Goal: Information Seeking & Learning: Learn about a topic

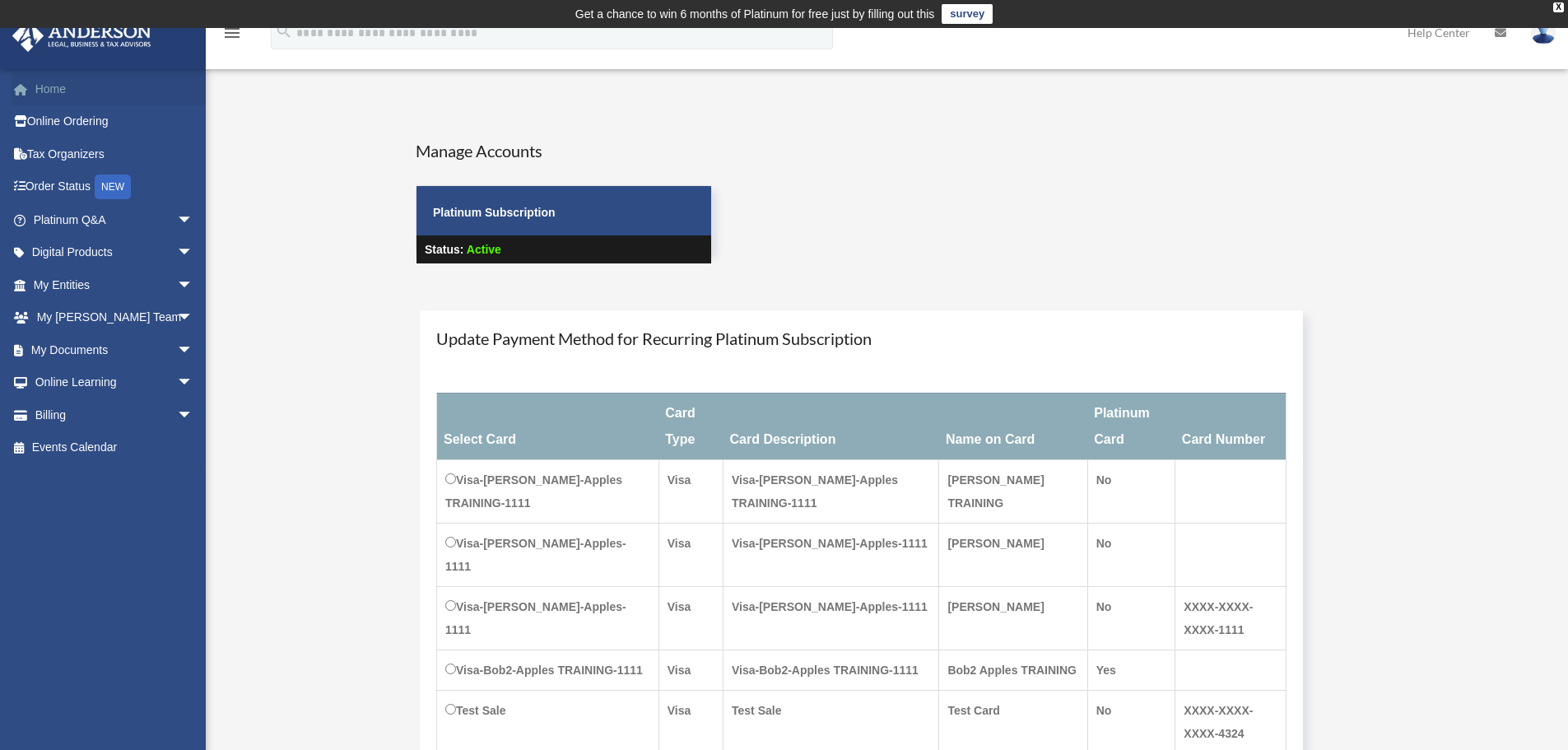
click at [65, 92] on link "Home" at bounding box center [115, 89] width 207 height 33
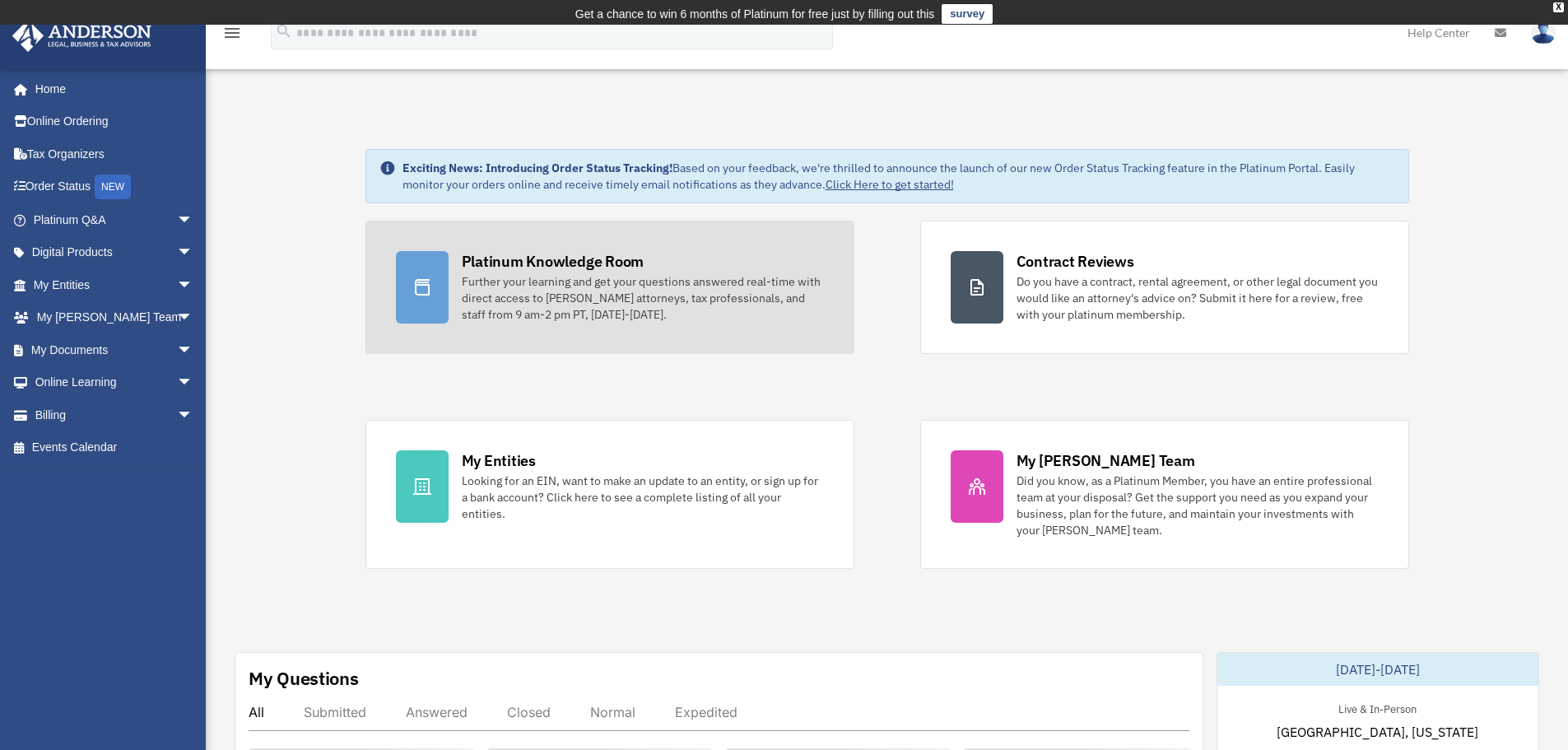
click at [531, 242] on link "Platinum Knowledge Room Further your learning and get your questions answered r…" at bounding box center [610, 287] width 489 height 134
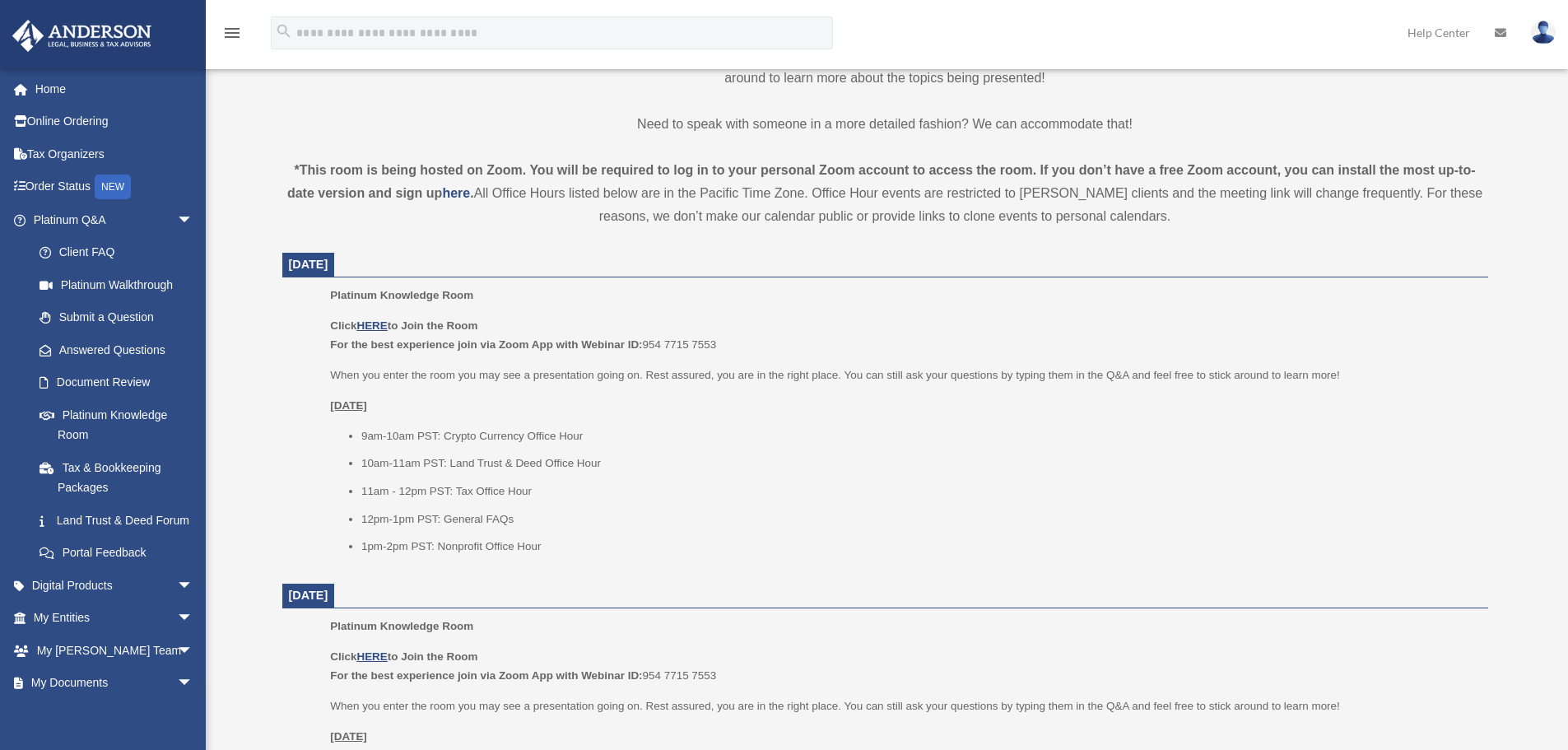
scroll to position [659, 0]
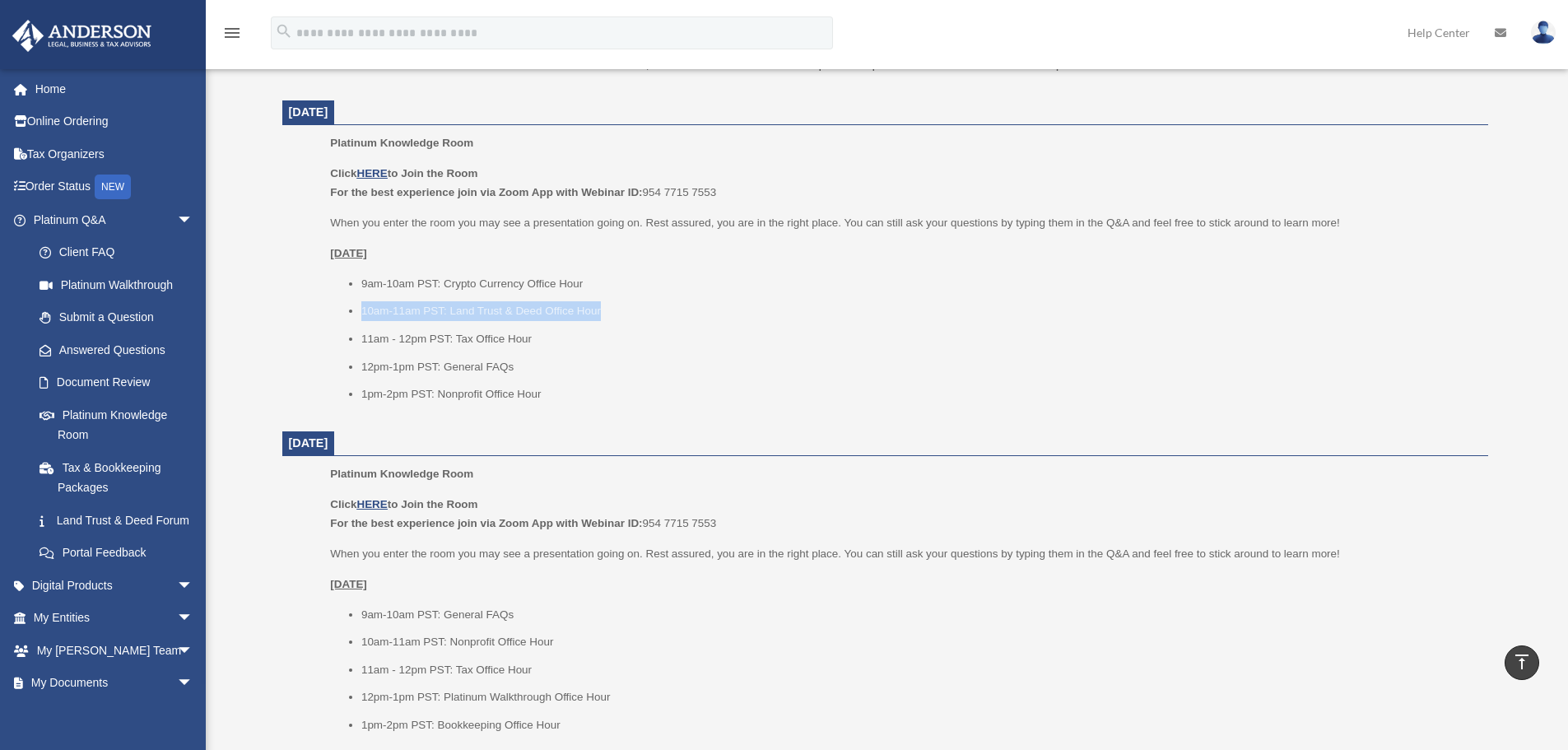
drag, startPoint x: 639, startPoint y: 315, endPoint x: 332, endPoint y: 314, distance: 307.0
click at [332, 314] on ul "9am-10am PST: Crypto Currency Office Hour 10am-11am PST: Land Trust & Deed Offi…" at bounding box center [902, 339] width 1146 height 130
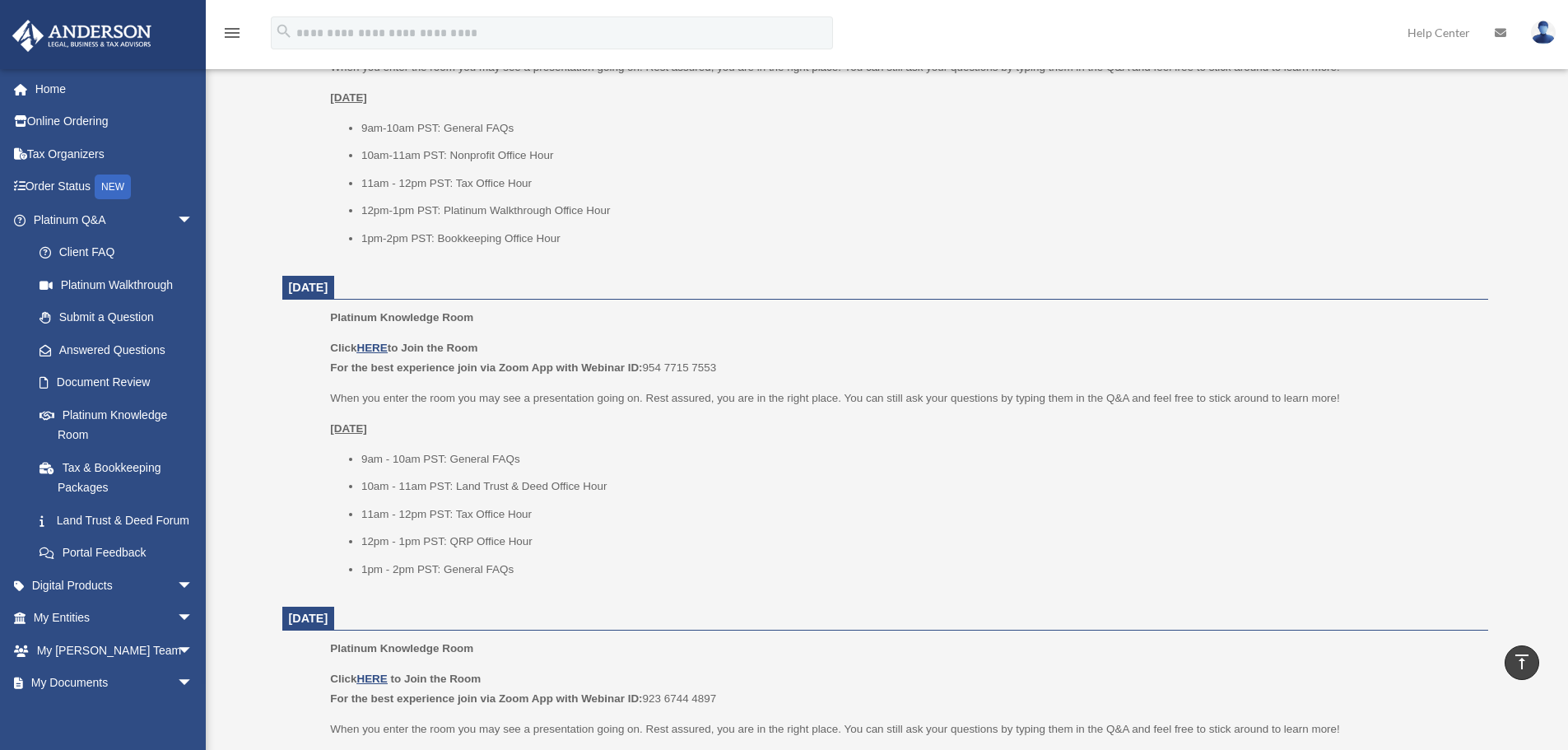
scroll to position [1152, 0]
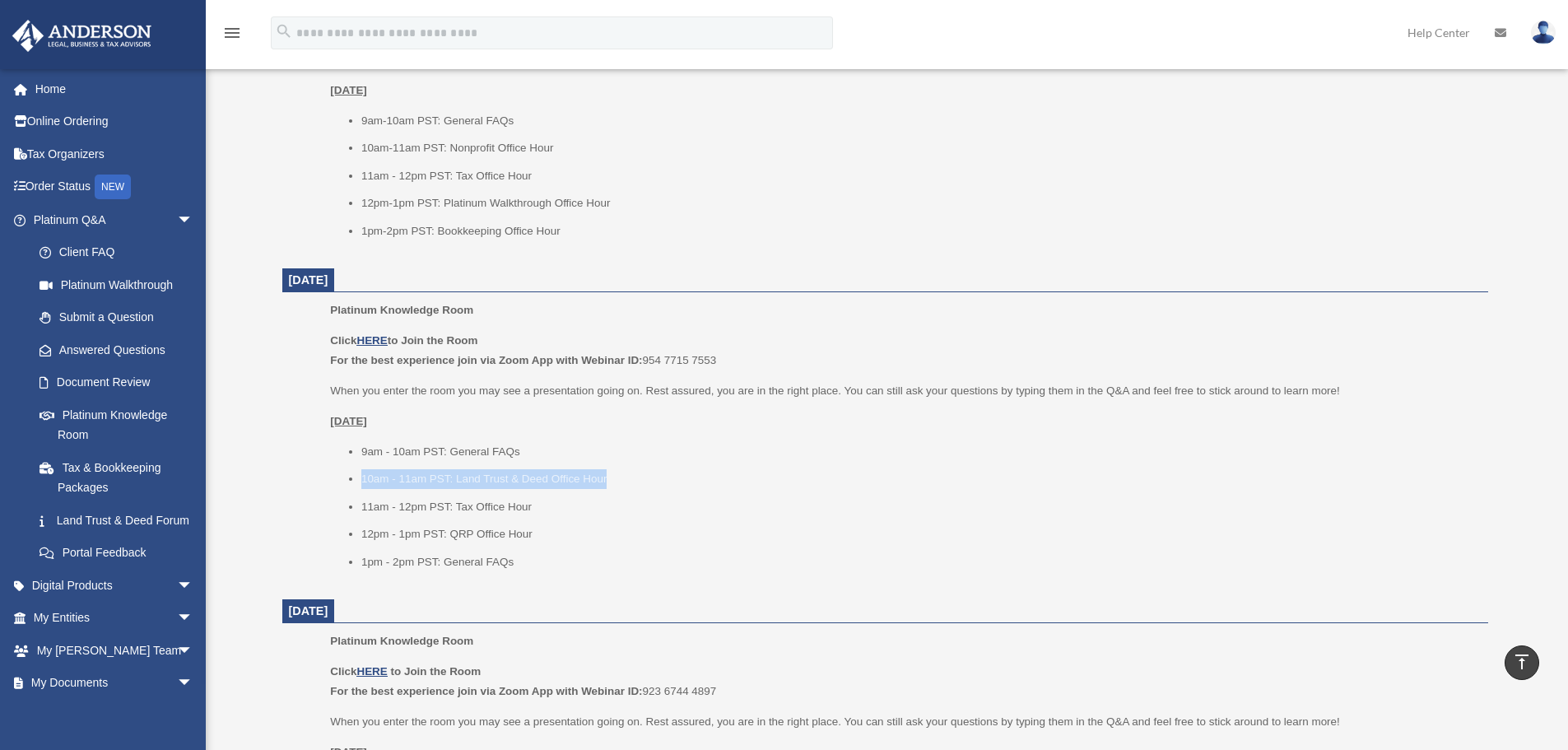
drag, startPoint x: 636, startPoint y: 480, endPoint x: 334, endPoint y: 485, distance: 302.0
click at [334, 485] on ul "9am - 10am PST: General FAQs 10am - 11am PST: Land Trust & Deed Office Hour 11a…" at bounding box center [902, 506] width 1146 height 130
click at [625, 474] on li "10am - 11am PST: Land Trust & Deed Office Hour" at bounding box center [918, 479] width 1116 height 20
drag, startPoint x: 625, startPoint y: 474, endPoint x: 334, endPoint y: 481, distance: 291.1
click at [334, 481] on ul "9am - 10am PST: General FAQs 10am - 11am PST: Land Trust & Deed Office Hour 11a…" at bounding box center [902, 506] width 1146 height 130
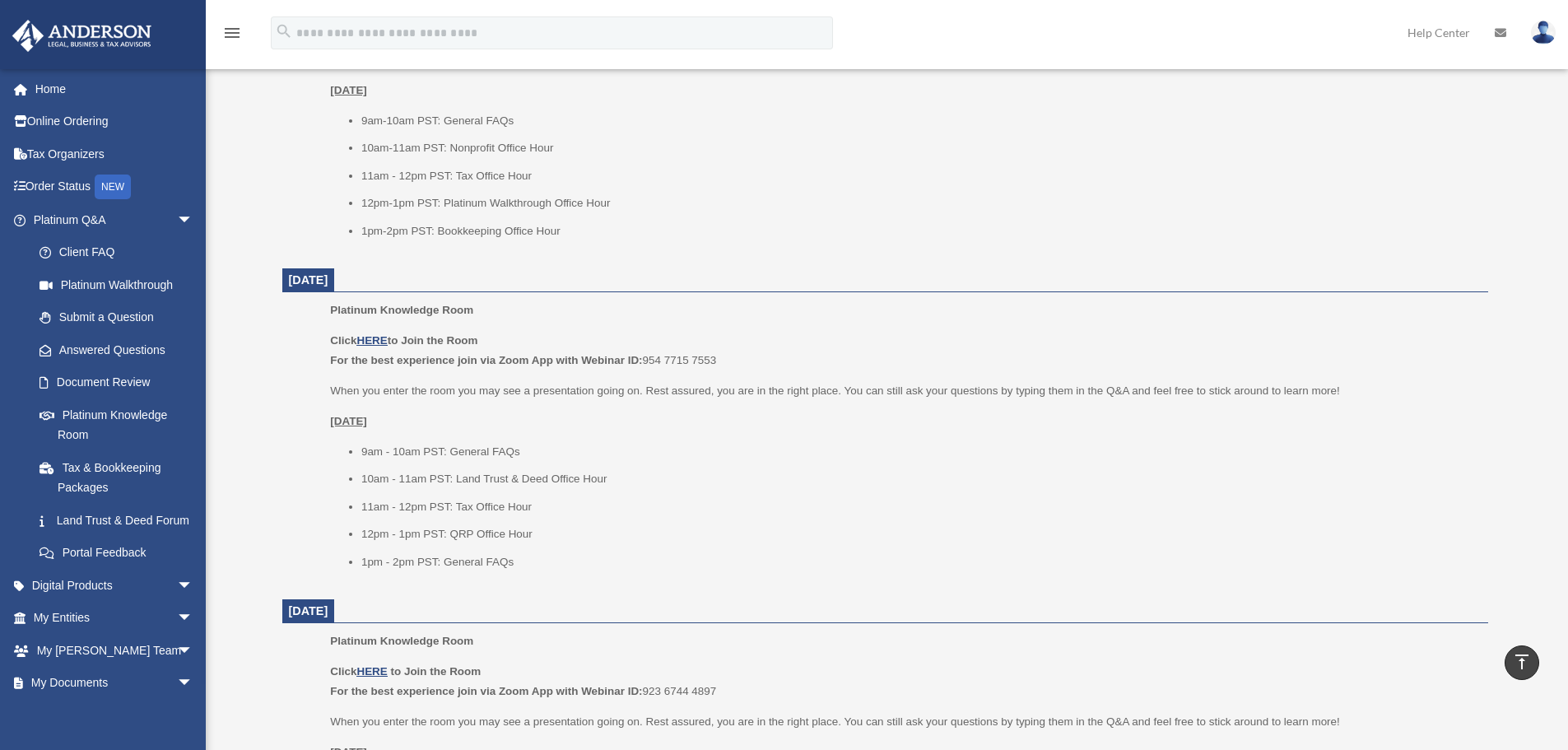
click at [658, 457] on li "9am - 10am PST: General FAQs" at bounding box center [918, 452] width 1116 height 20
drag, startPoint x: 653, startPoint y: 460, endPoint x: 339, endPoint y: 489, distance: 315.3
click at [339, 489] on ul "9am - 10am PST: General FAQs 10am - 11am PST: Land Trust & Deed Office Hour 11a…" at bounding box center [902, 506] width 1146 height 130
click at [607, 485] on li "10am - 11am PST: Land Trust & Deed Office Hour" at bounding box center [918, 479] width 1116 height 20
drag, startPoint x: 612, startPoint y: 479, endPoint x: 350, endPoint y: 478, distance: 262.0
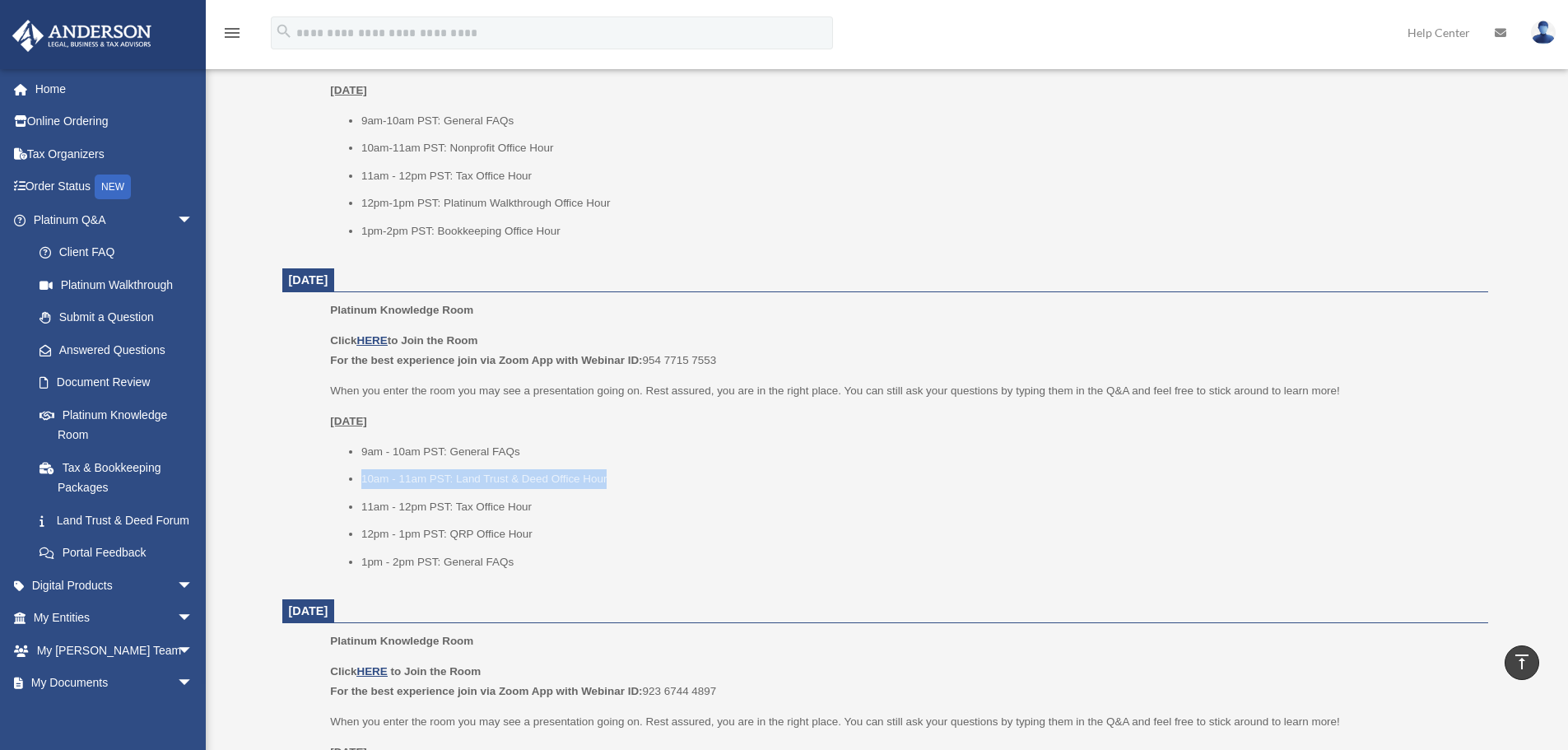
click at [361, 478] on li "10am - 11am PST: Land Trust & Deed Office Hour" at bounding box center [918, 479] width 1116 height 20
